Goal: Check status: Check status

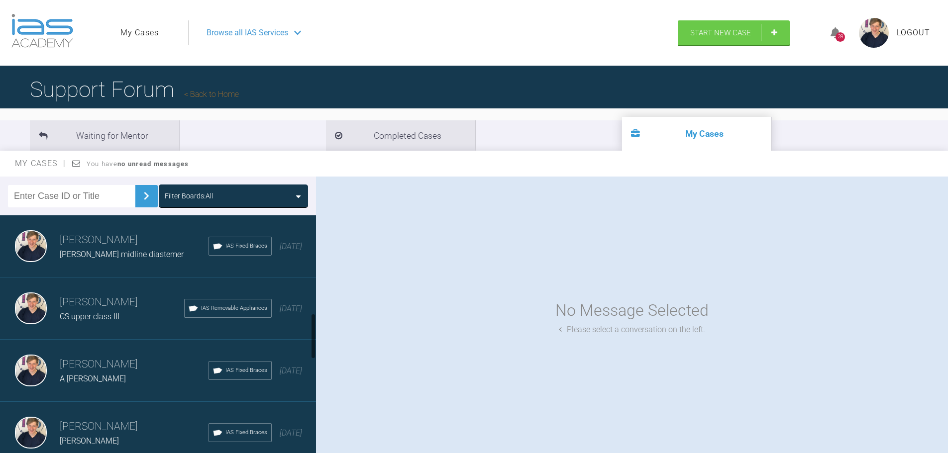
scroll to position [548, 0]
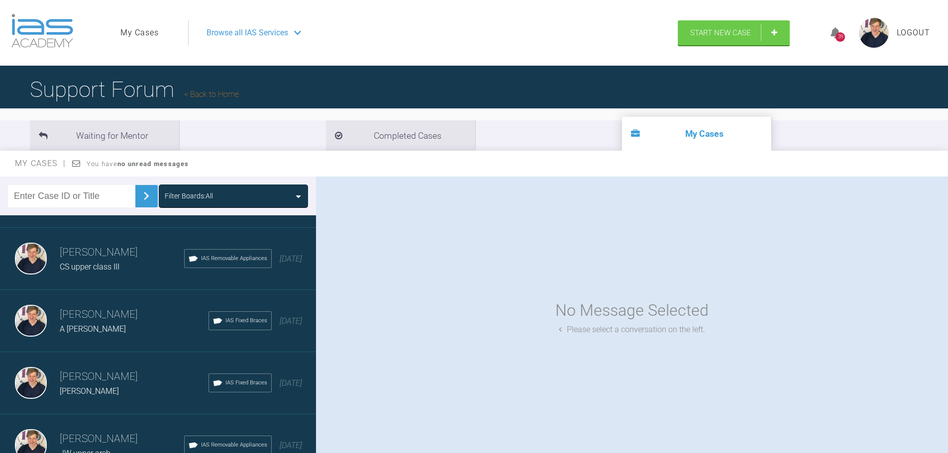
click at [163, 315] on h3 "[PERSON_NAME]" at bounding box center [134, 315] width 149 height 17
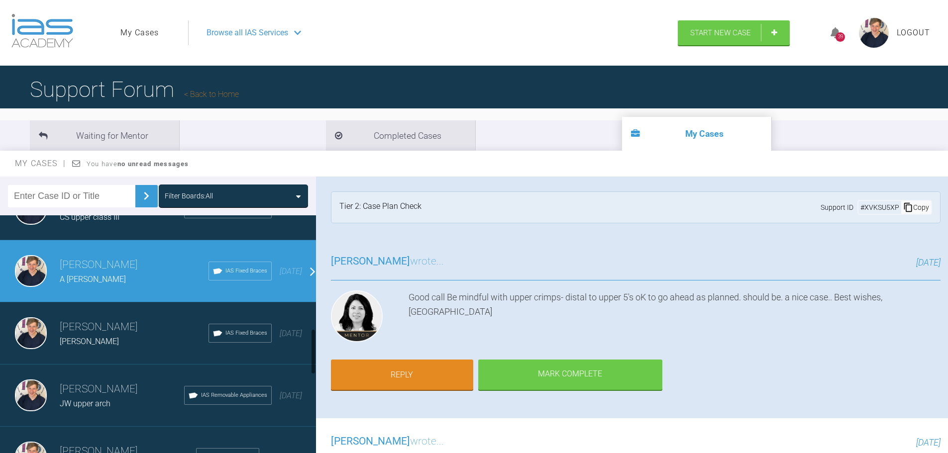
scroll to position [647, 0]
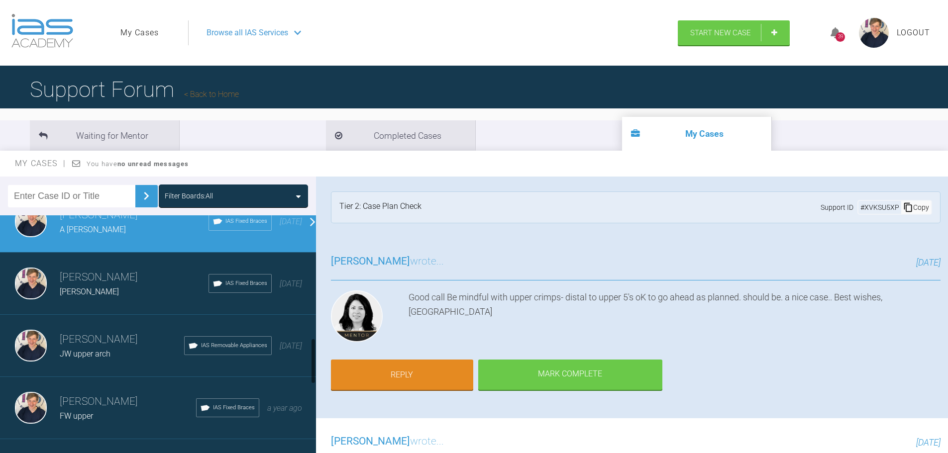
click at [129, 305] on div "[PERSON_NAME] Maya D IAS Fixed Braces [DATE]" at bounding box center [162, 284] width 324 height 62
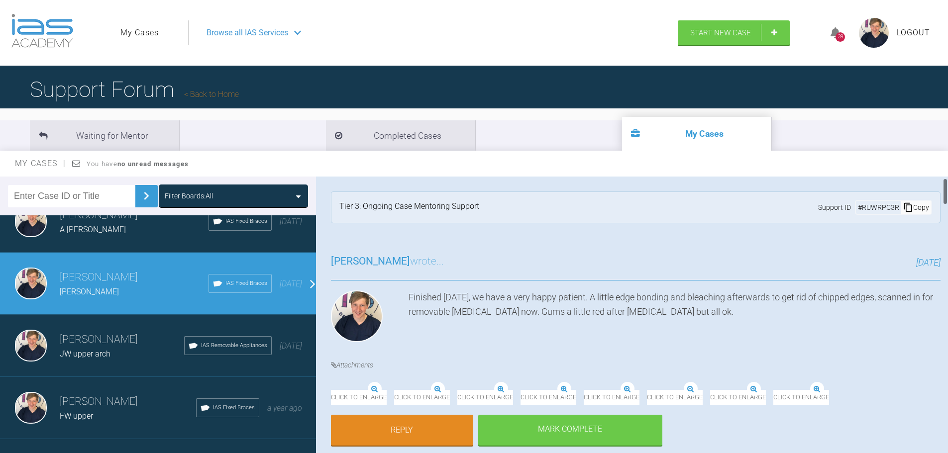
scroll to position [149, 0]
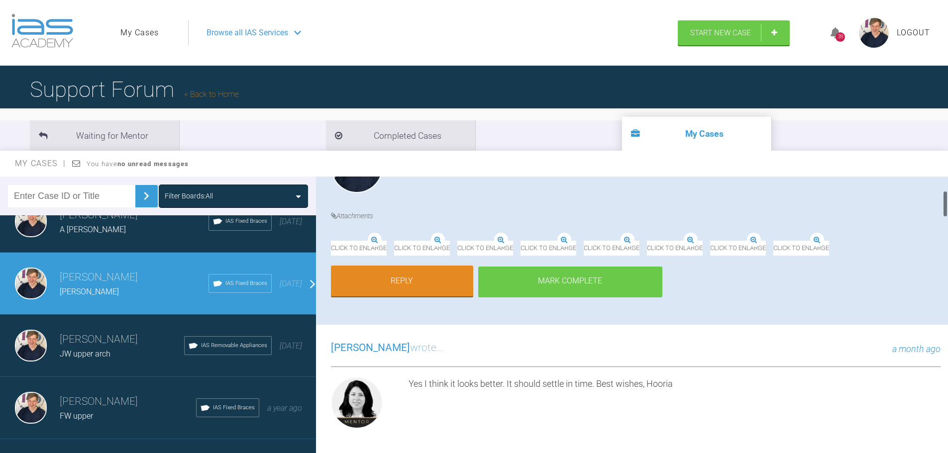
click at [582, 298] on div "Mark Complete" at bounding box center [570, 282] width 184 height 31
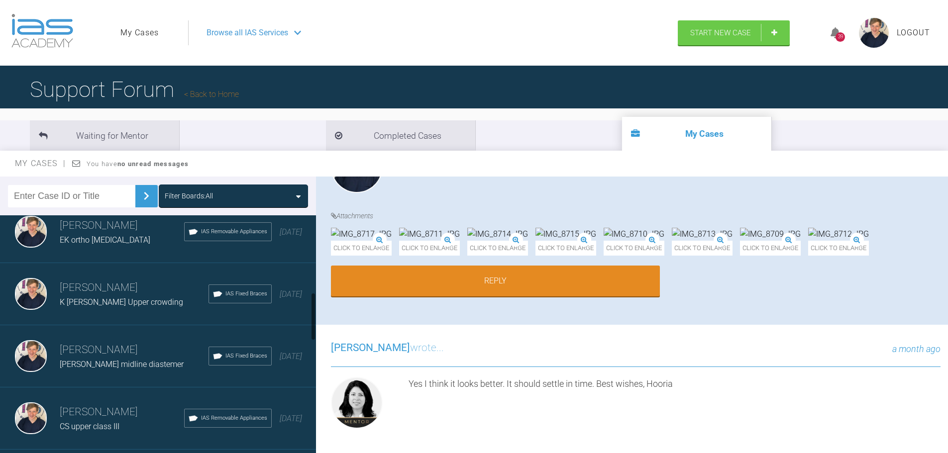
scroll to position [398, 0]
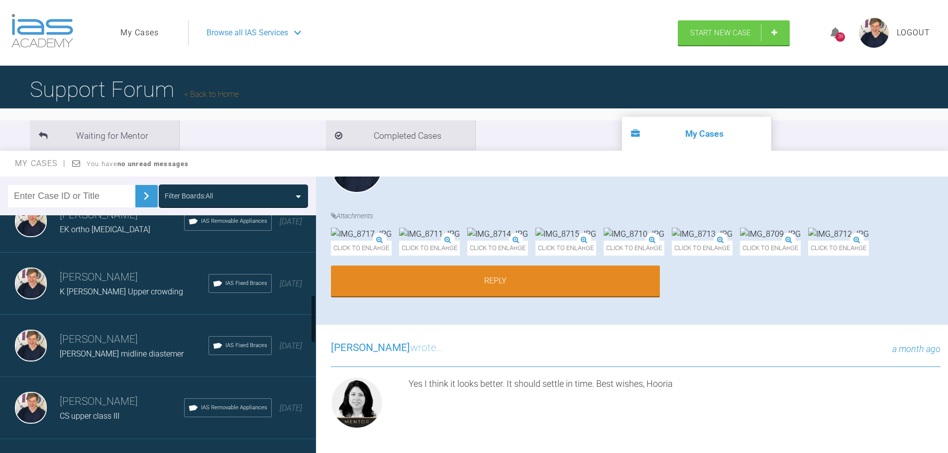
click at [115, 345] on h3 "Jack Gardner" at bounding box center [134, 340] width 149 height 17
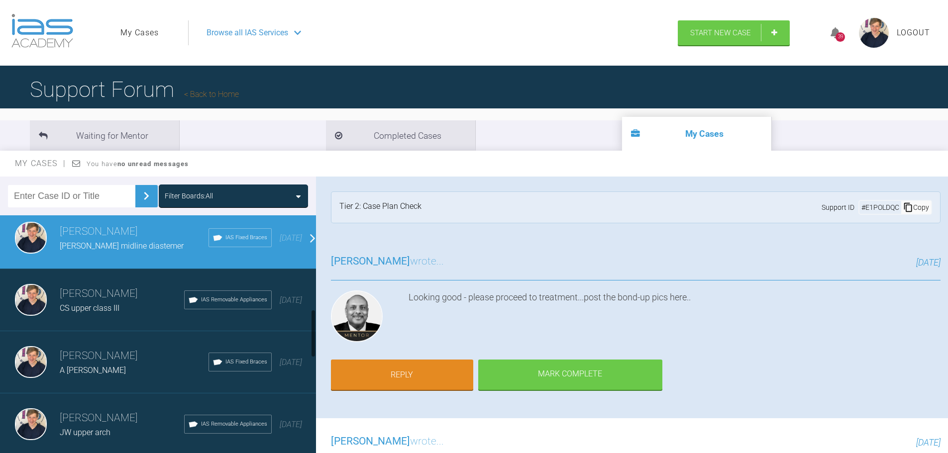
scroll to position [548, 0]
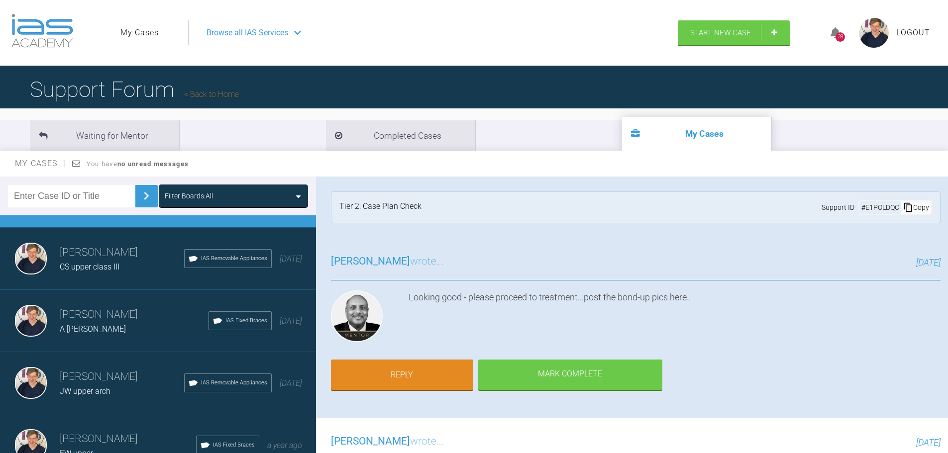
click at [112, 276] on div "Jack Gardner CS upper class III IAS Removable Appliances 8 months ago" at bounding box center [162, 259] width 324 height 62
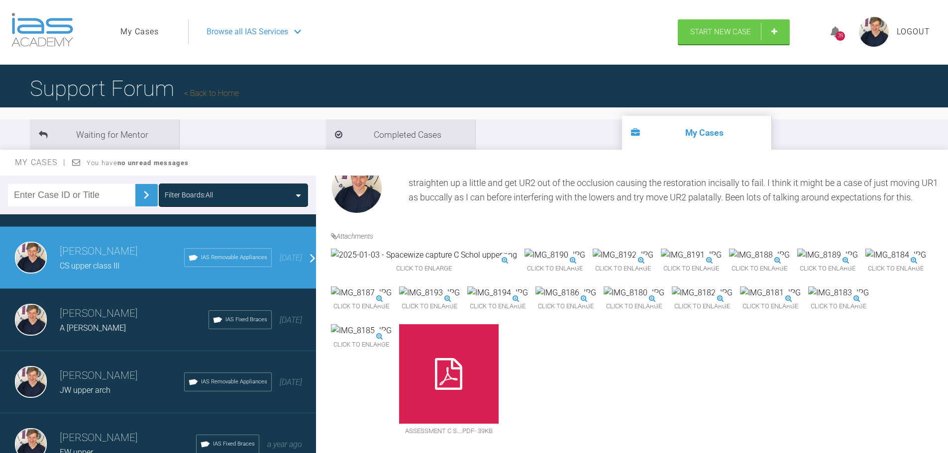
scroll to position [0, 0]
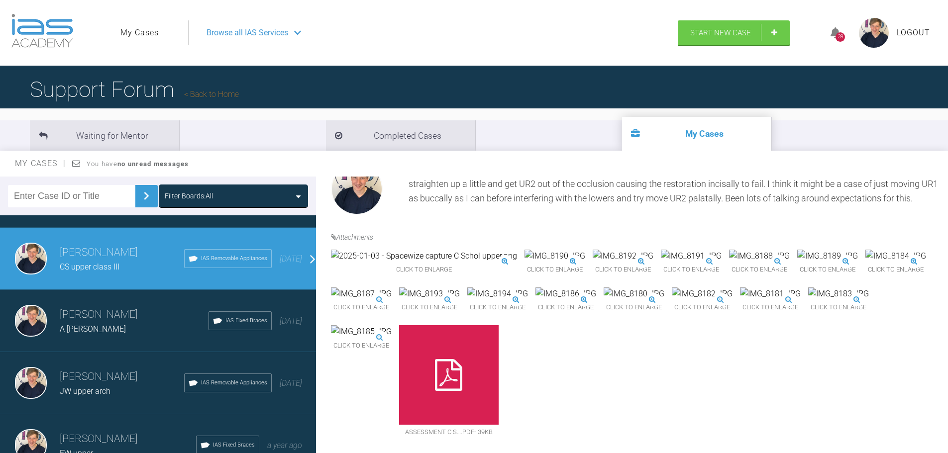
click at [106, 369] on h3 "Jack Gardner" at bounding box center [122, 377] width 124 height 17
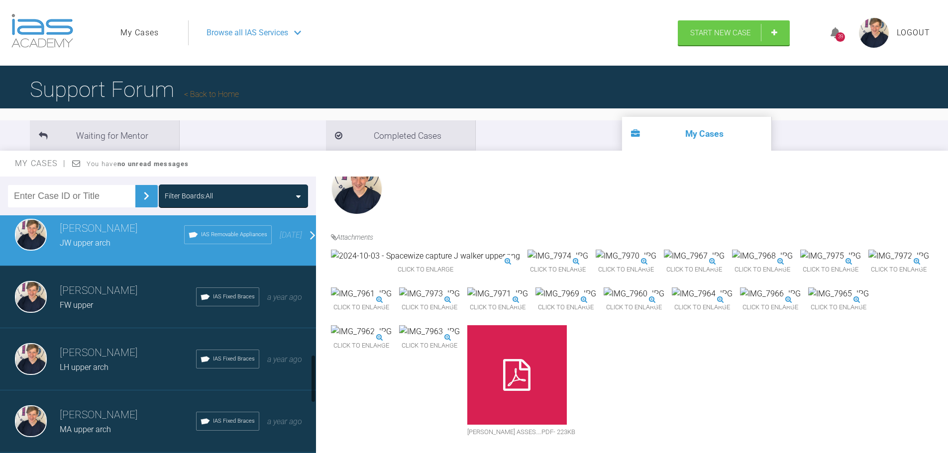
scroll to position [697, 0]
click at [99, 297] on h3 "Jack Gardner" at bounding box center [128, 290] width 136 height 17
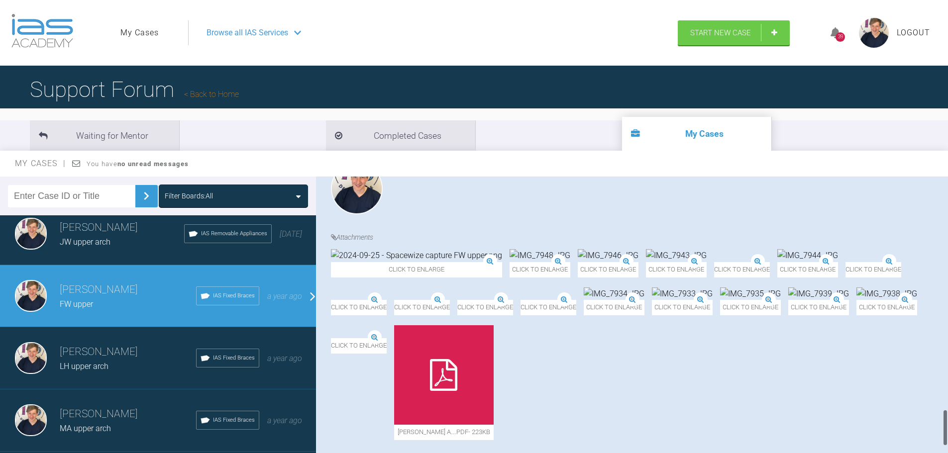
scroll to position [1855, 0]
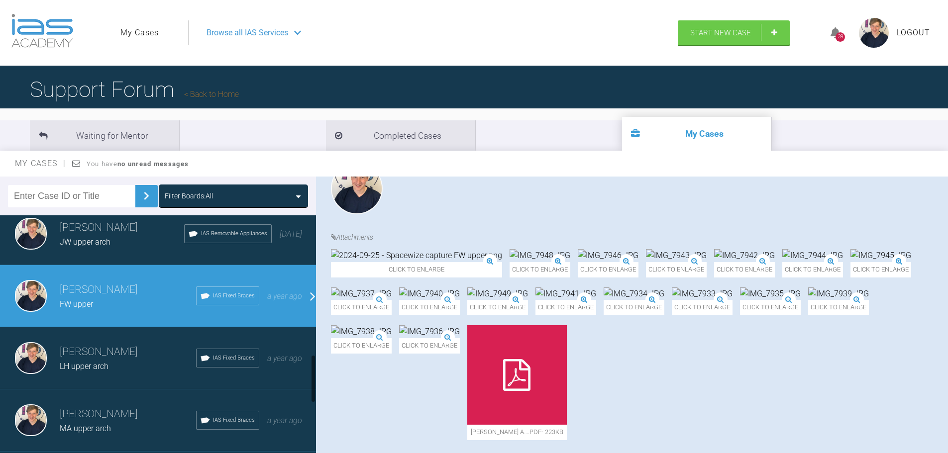
click at [109, 354] on h3 "Jack Gardner" at bounding box center [128, 352] width 136 height 17
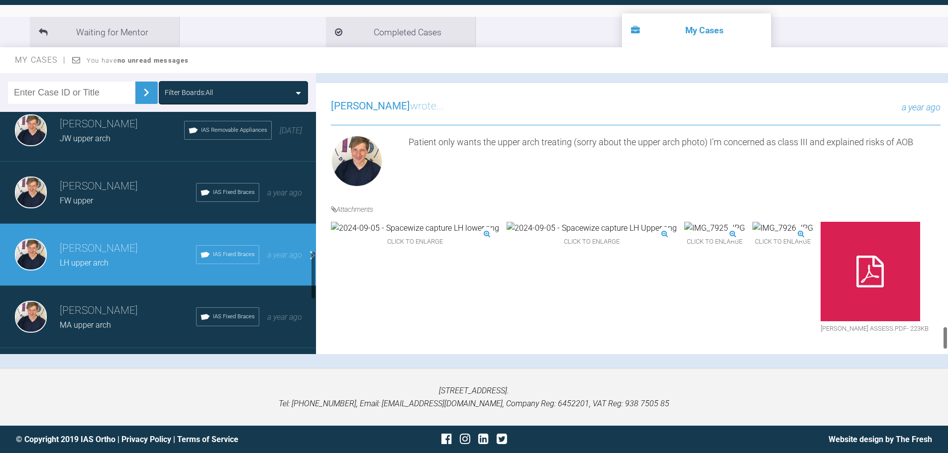
scroll to position [971, 0]
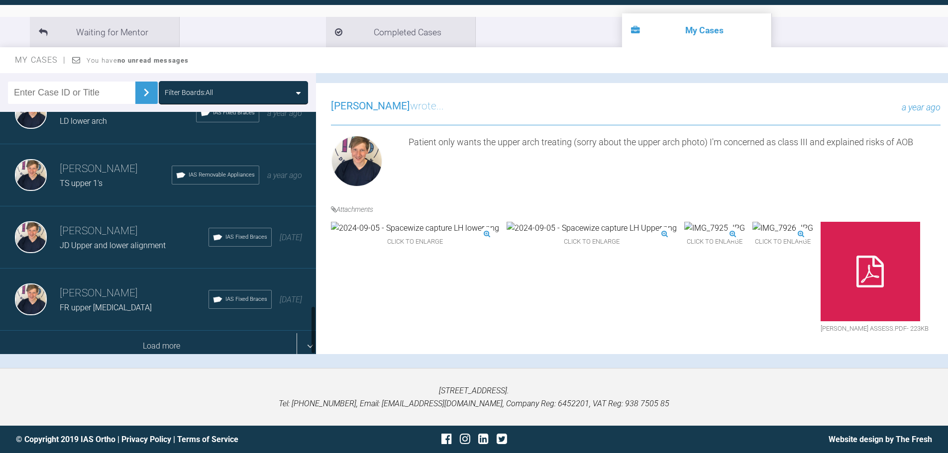
click at [160, 343] on div "Load more" at bounding box center [162, 346] width 324 height 31
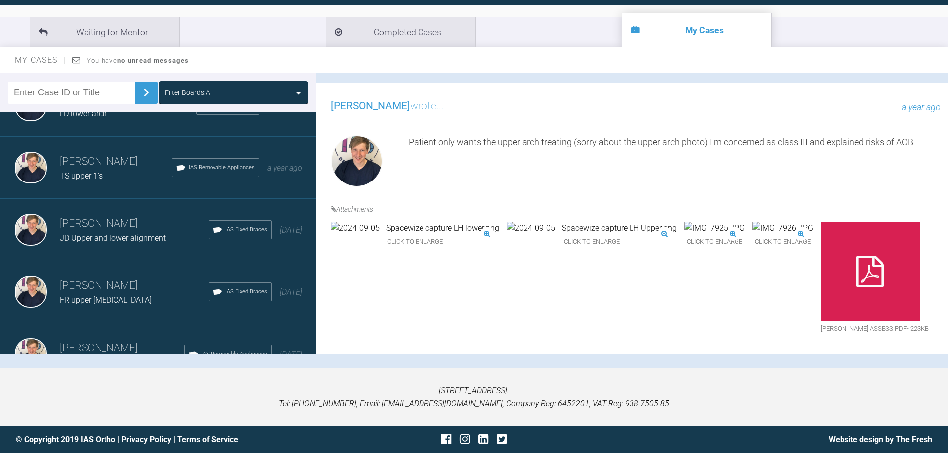
scroll to position [1002, 0]
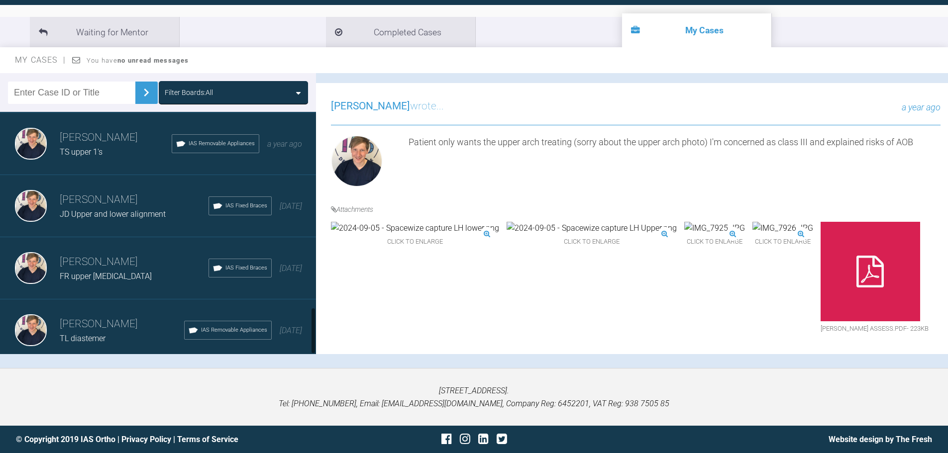
click at [140, 319] on h3 "Jack Gardner" at bounding box center [122, 324] width 124 height 17
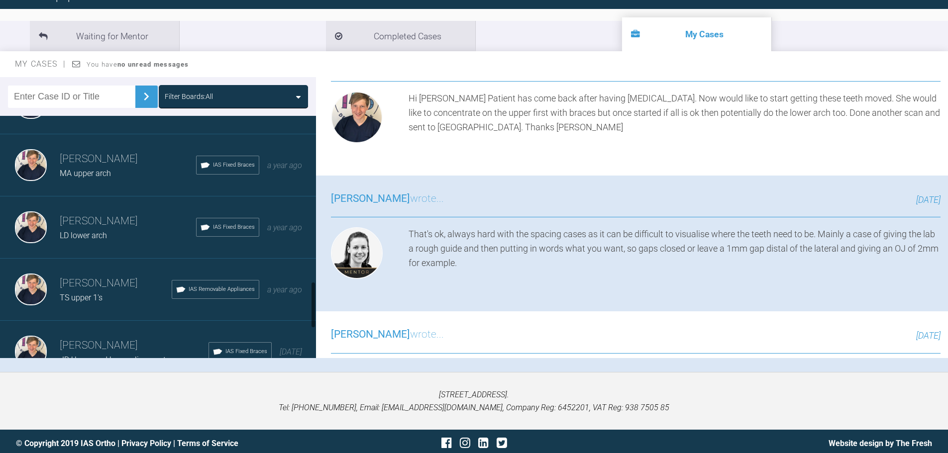
scroll to position [803, 0]
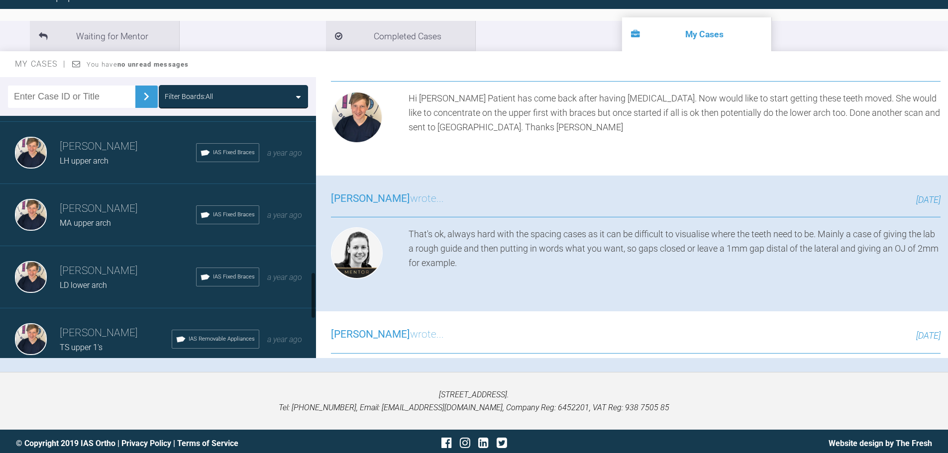
click at [151, 268] on h3 "Jack Gardner" at bounding box center [128, 271] width 136 height 17
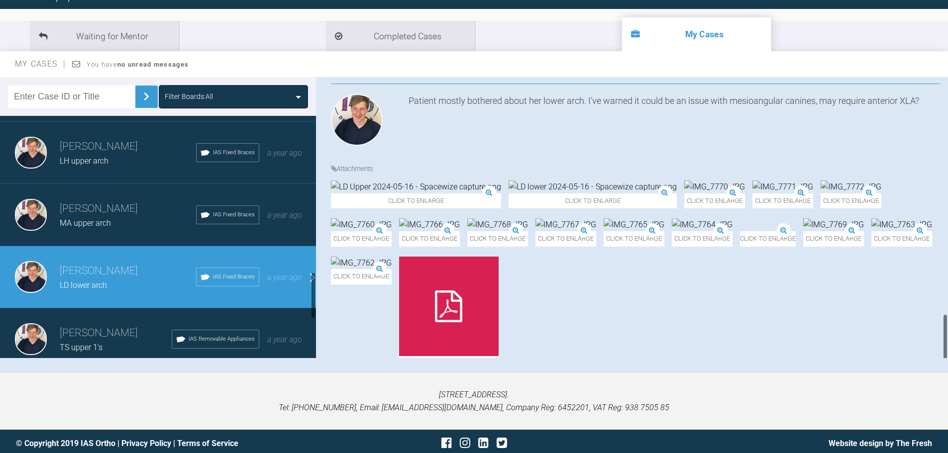
scroll to position [1112, 0]
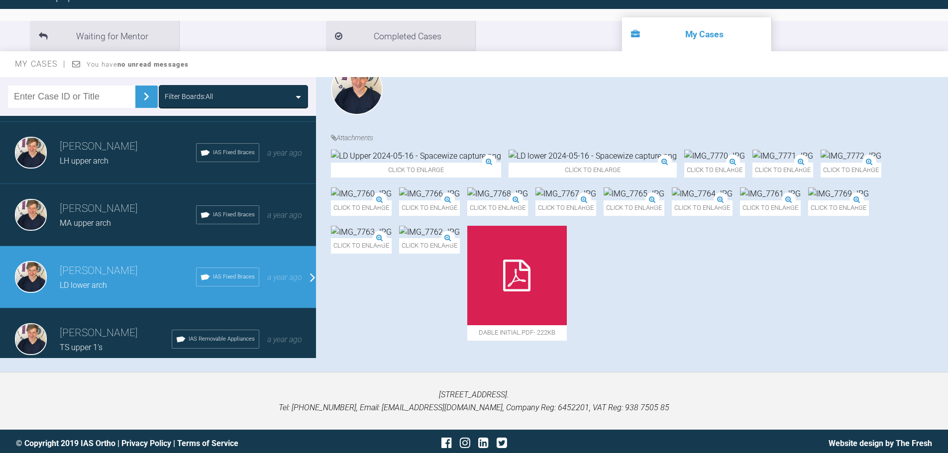
click at [100, 233] on div "Jack Gardner MA upper arch IAS Fixed Braces a year ago" at bounding box center [162, 215] width 324 height 62
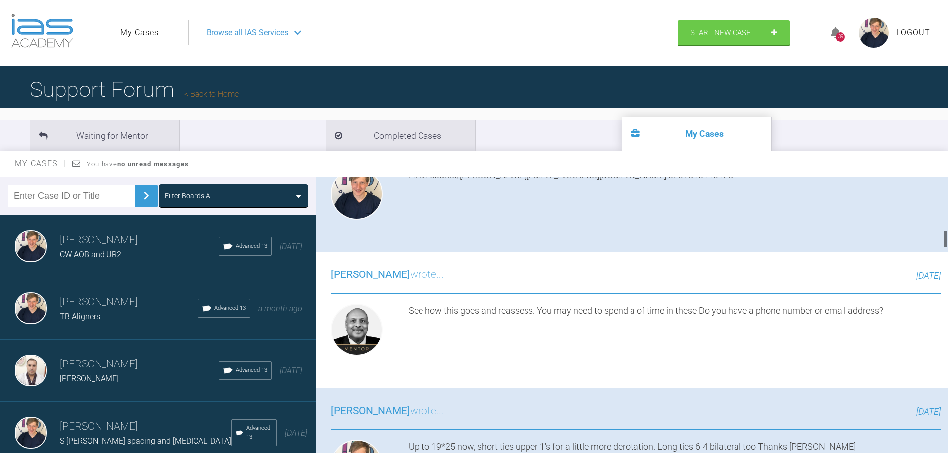
scroll to position [813, 0]
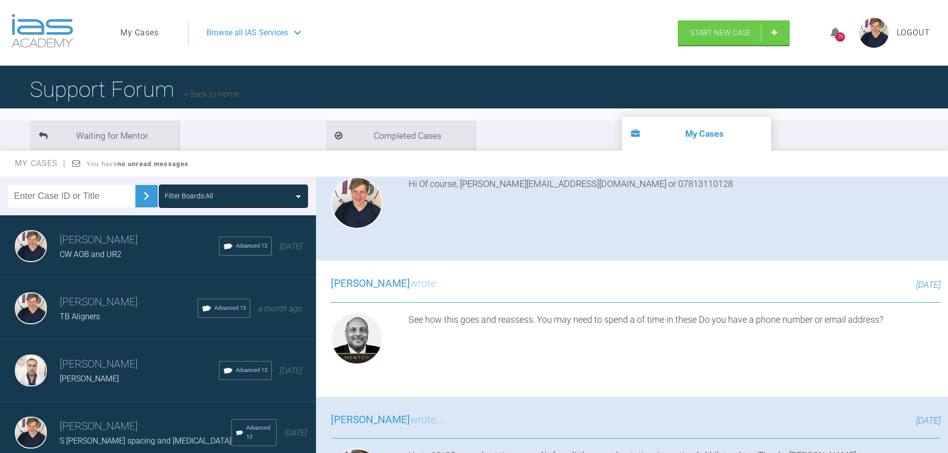
click at [141, 266] on div "Jack Gardner CW AOB and UR2 Advanced 13 14 days ago" at bounding box center [162, 247] width 324 height 62
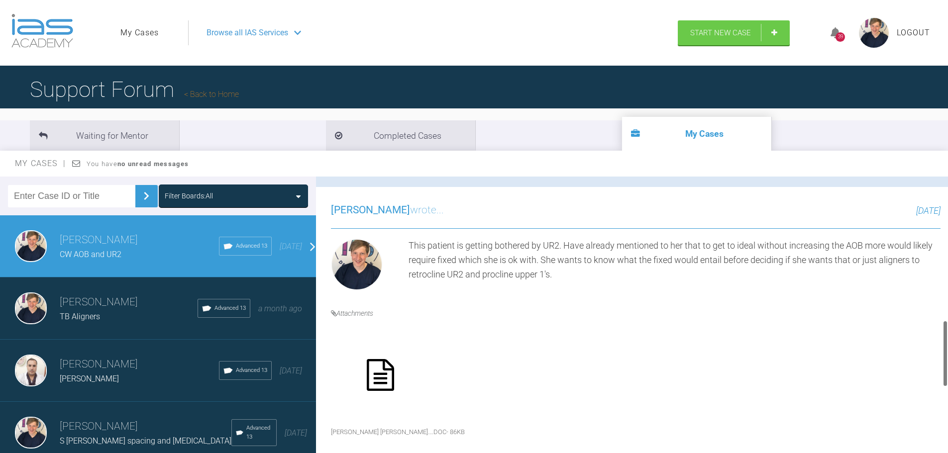
scroll to position [514, 0]
